Goal: Navigation & Orientation: Find specific page/section

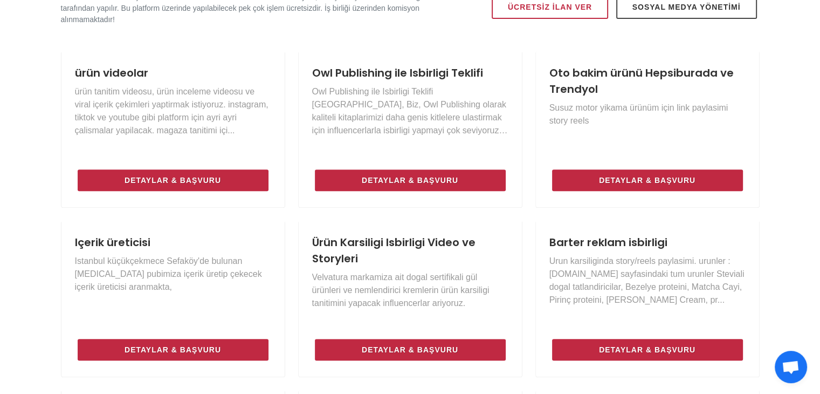
scroll to position [593, 0]
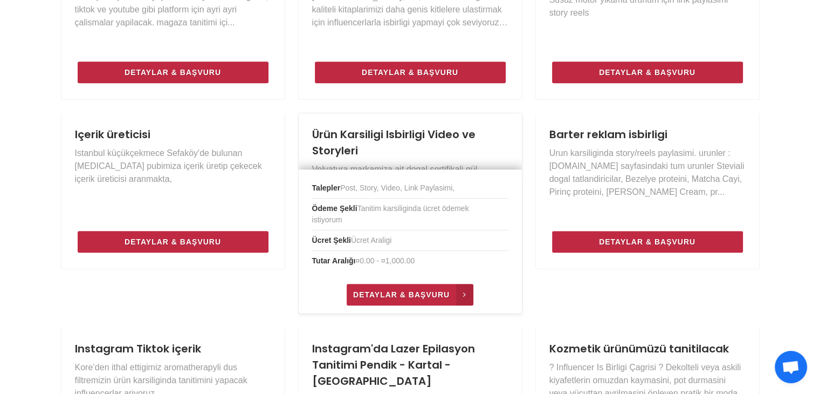
click at [406, 299] on span "Detaylar & Başvuru" at bounding box center [401, 294] width 97 height 13
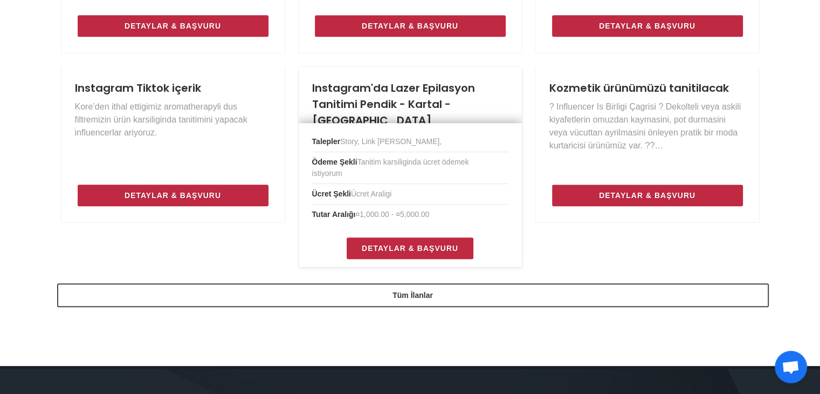
scroll to position [863, 0]
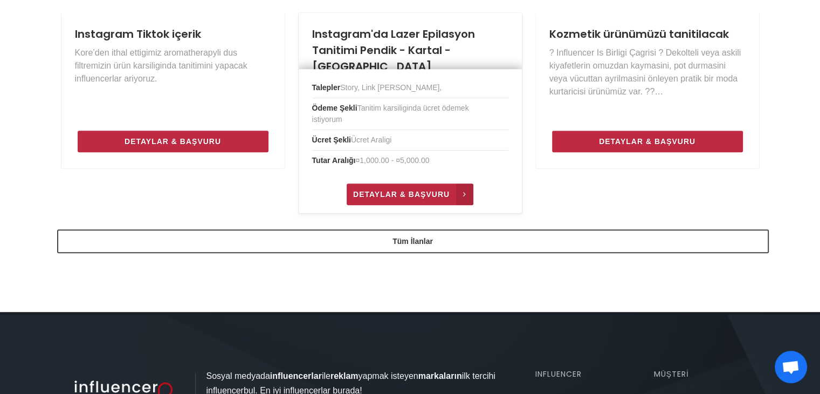
click at [428, 185] on link "Detaylar & Başvuru" at bounding box center [410, 194] width 127 height 22
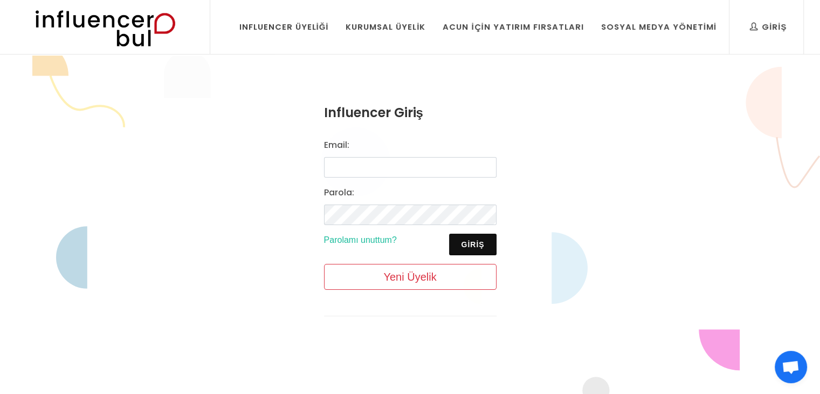
click at [114, 39] on img at bounding box center [104, 27] width 177 height 54
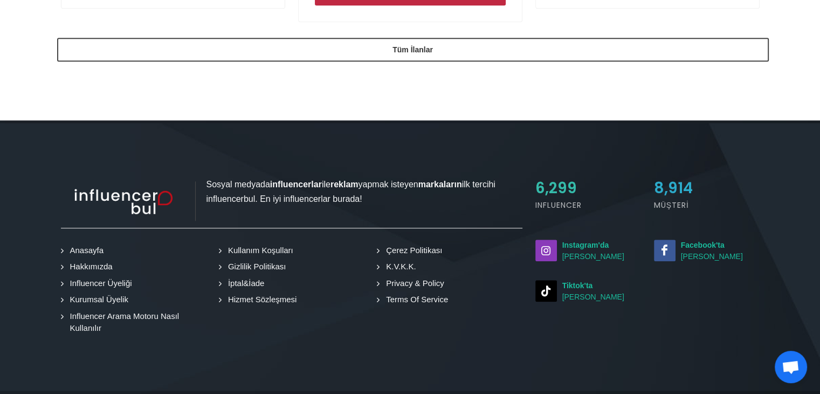
scroll to position [969, 0]
